Goal: Communication & Community: Ask a question

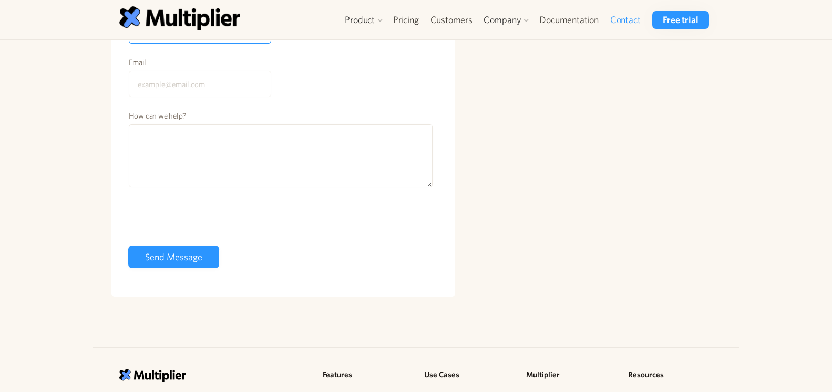
scroll to position [214, 0]
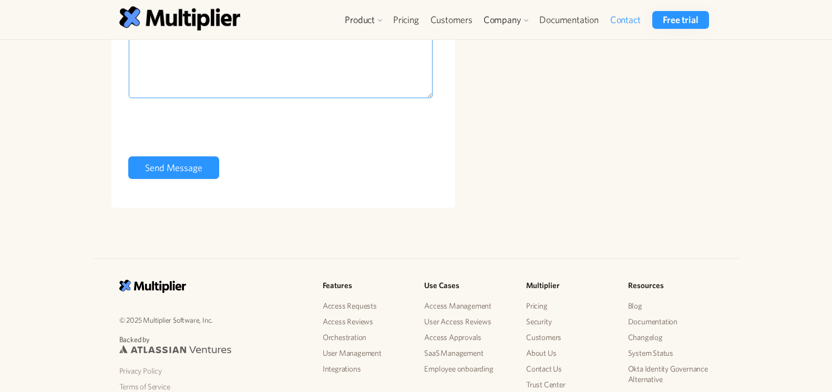
click at [294, 87] on textarea "How can we help?" at bounding box center [281, 66] width 304 height 63
paste textarea "Hi, I noticed one of your guest posts and wanted to see if you’re interested in…"
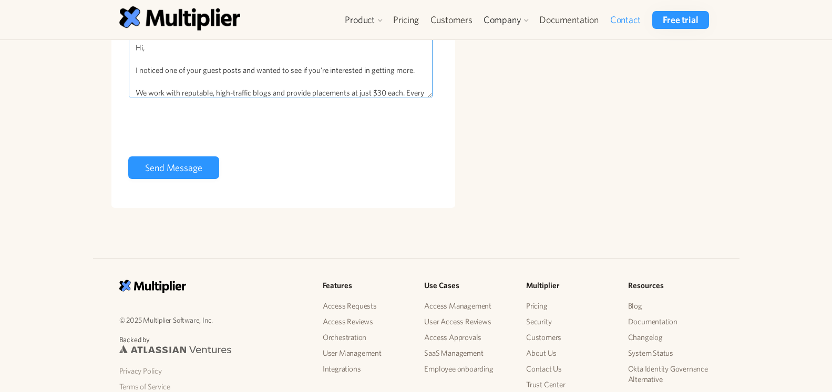
scroll to position [159, 0]
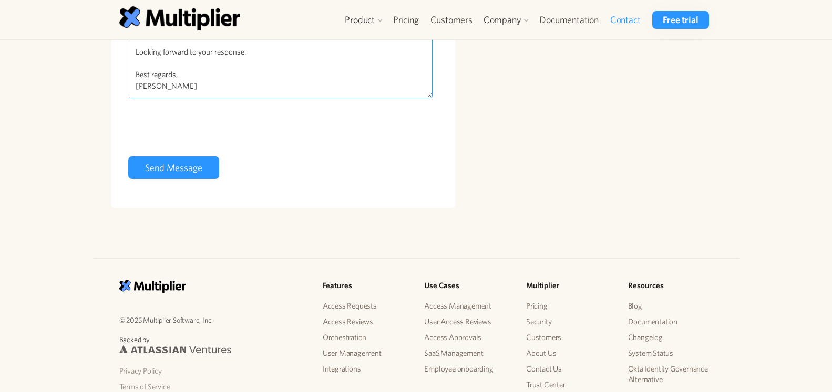
type textarea "Hi, I noticed one of your guest posts and wanted to see if you’re interested in…"
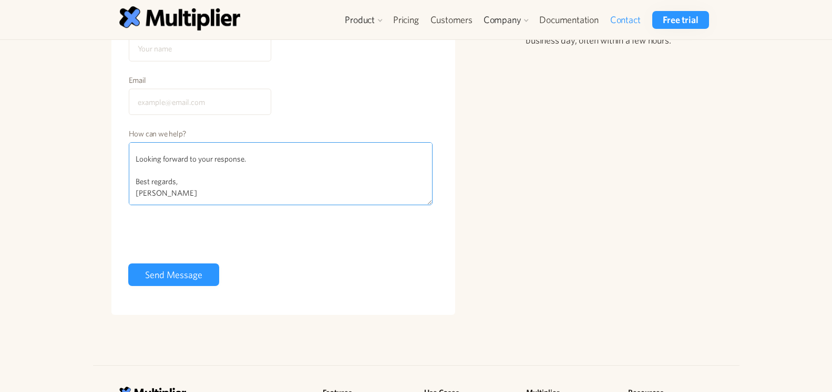
scroll to position [0, 0]
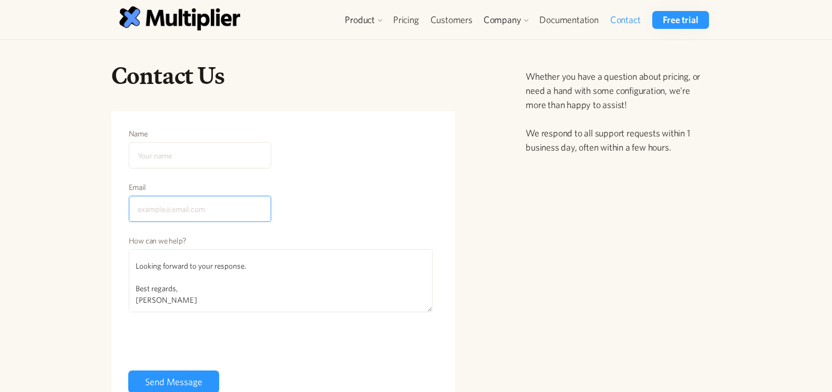
click at [170, 212] on input "Email" at bounding box center [200, 209] width 142 height 26
click at [197, 208] on input "Email" at bounding box center [200, 209] width 142 height 26
type input "bella@guestpostmate.com"
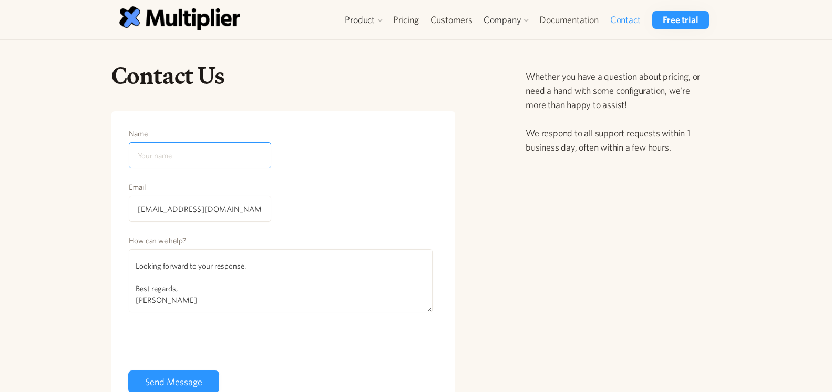
click at [165, 147] on input "Name" at bounding box center [200, 155] width 142 height 26
click at [162, 152] on input "Name" at bounding box center [200, 155] width 142 height 26
type input "bella white"
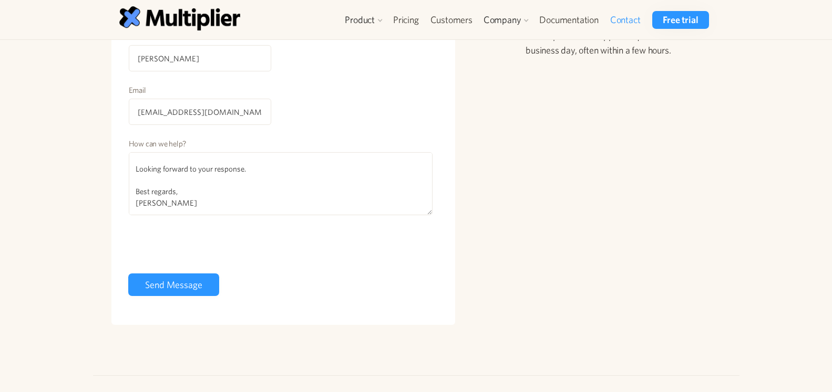
scroll to position [107, 0]
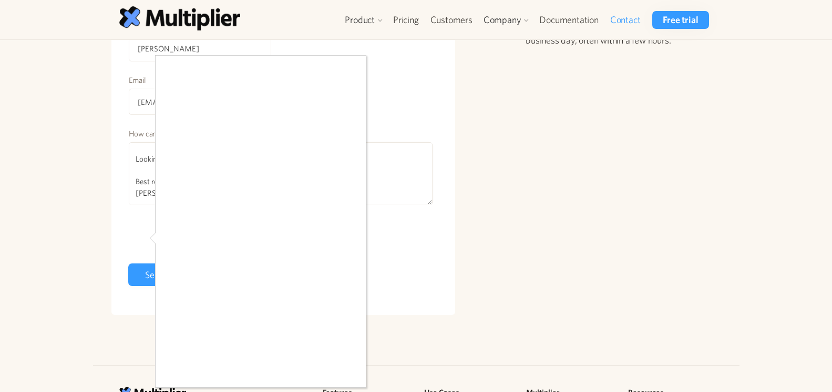
click at [143, 281] on div at bounding box center [416, 196] width 832 height 392
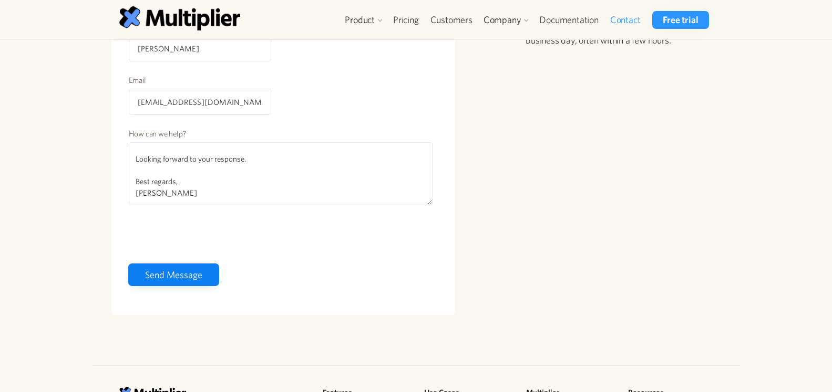
click at [146, 277] on input "Send Message" at bounding box center [173, 275] width 91 height 23
click at [153, 266] on input "Send Message" at bounding box center [173, 275] width 91 height 23
type input "Please wait..."
